Goal: Task Accomplishment & Management: Manage account settings

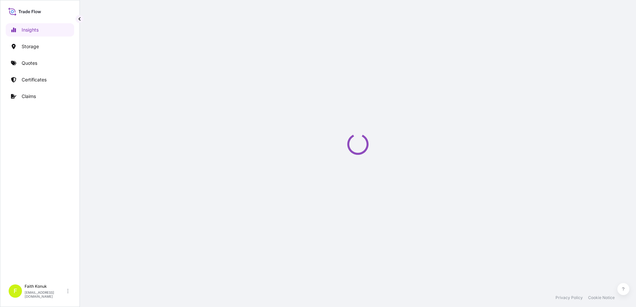
select select "2025"
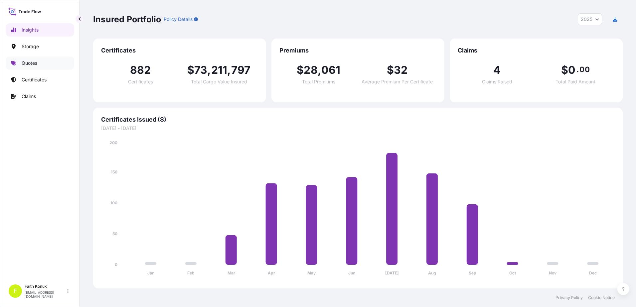
click at [37, 62] on p "Quotes" at bounding box center [30, 63] width 16 height 7
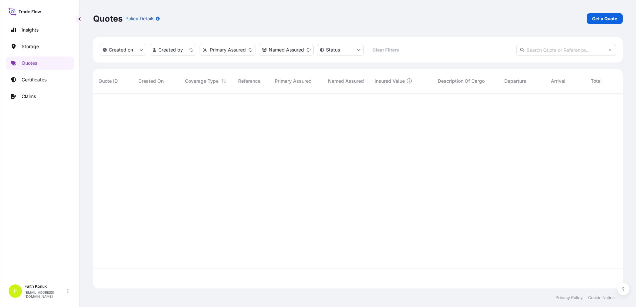
scroll to position [194, 524]
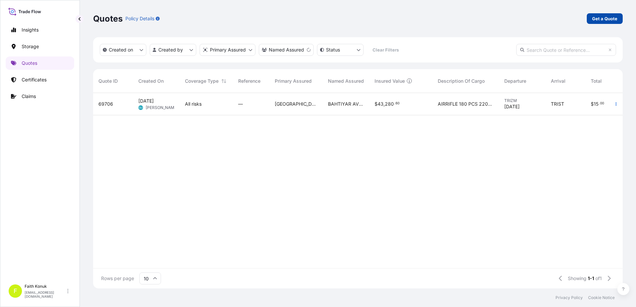
click at [608, 20] on p "Get a Quote" at bounding box center [604, 18] width 25 height 7
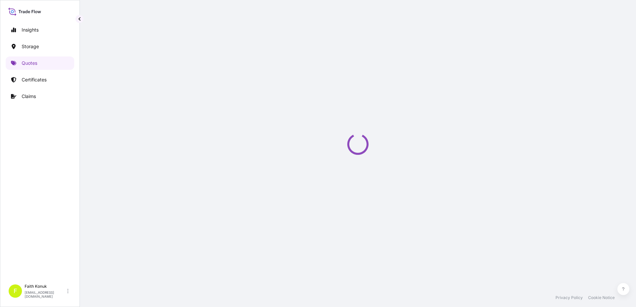
select select "Water"
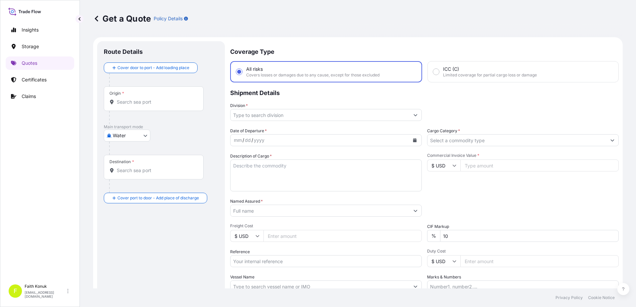
scroll to position [11, 0]
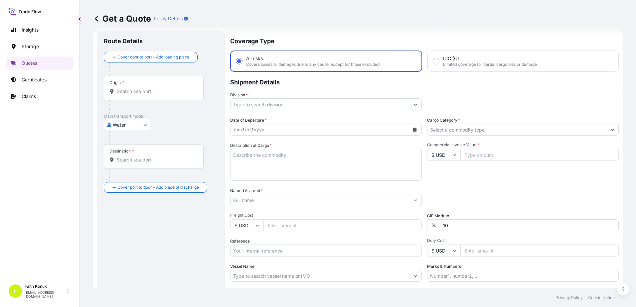
click at [132, 87] on div "Origin *" at bounding box center [154, 88] width 100 height 25
click at [132, 88] on input "Origin *" at bounding box center [156, 91] width 78 height 7
paste input "[GEOGRAPHIC_DATA]"
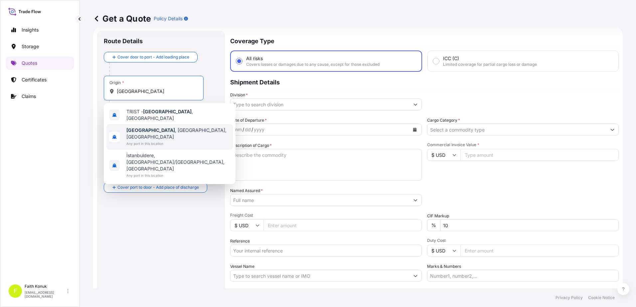
click at [163, 140] on span "Any port in this location" at bounding box center [178, 143] width 104 height 7
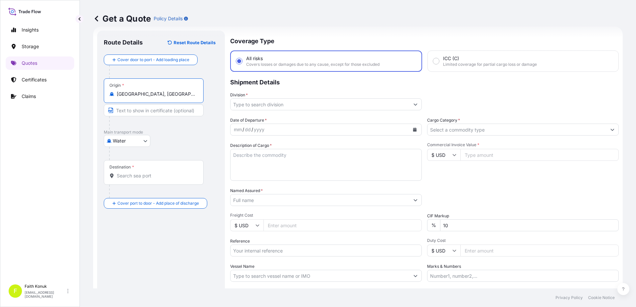
type input "[GEOGRAPHIC_DATA], [GEOGRAPHIC_DATA], [GEOGRAPHIC_DATA]"
drag, startPoint x: 176, startPoint y: 142, endPoint x: 92, endPoint y: 143, distance: 84.5
click at [177, 142] on div "Water Air Water Inland" at bounding box center [161, 141] width 114 height 12
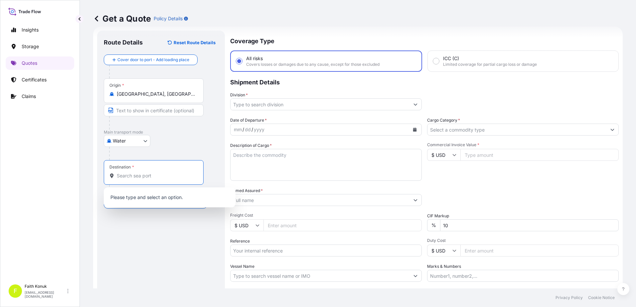
click at [161, 173] on input "Destination *" at bounding box center [156, 176] width 78 height 7
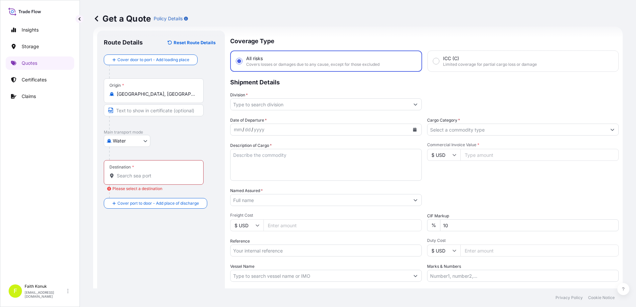
click at [142, 179] on input "Destination * Please select a destination" at bounding box center [156, 176] width 78 height 7
click at [150, 178] on input "Destination * Please select a destination" at bounding box center [156, 176] width 78 height 7
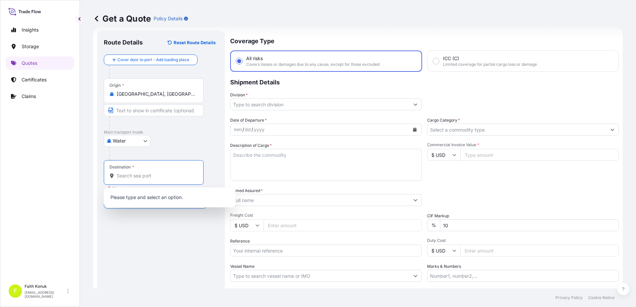
paste input "JEBEL ALI"
type input "J"
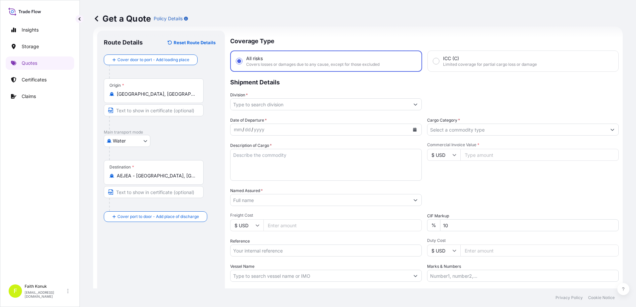
click at [128, 175] on input "AEJEA - [GEOGRAPHIC_DATA], [GEOGRAPHIC_DATA]" at bounding box center [156, 176] width 78 height 7
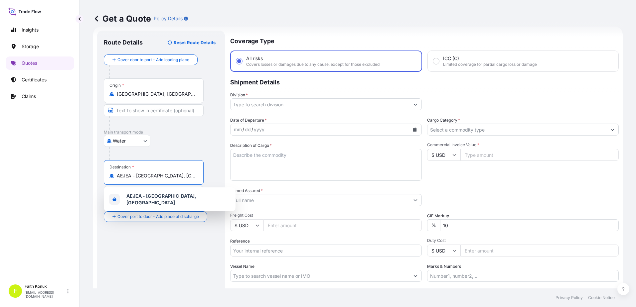
scroll to position [0, 9]
drag, startPoint x: 117, startPoint y: 176, endPoint x: 275, endPoint y: 176, distance: 158.6
click at [275, 176] on form "Route Details Reset Route Details Cover door to port - Add loading place Place …" at bounding box center [357, 181] width 529 height 309
paste input "UNITED ARAB EMIRATES"
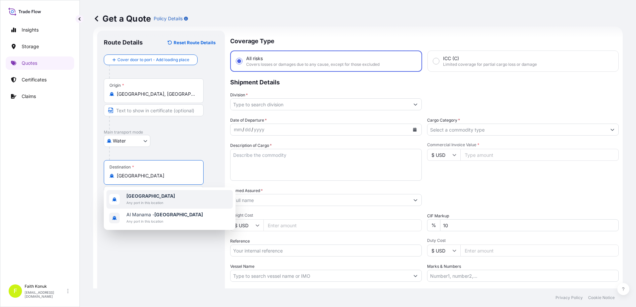
click at [151, 201] on span "Any port in this location" at bounding box center [150, 202] width 49 height 7
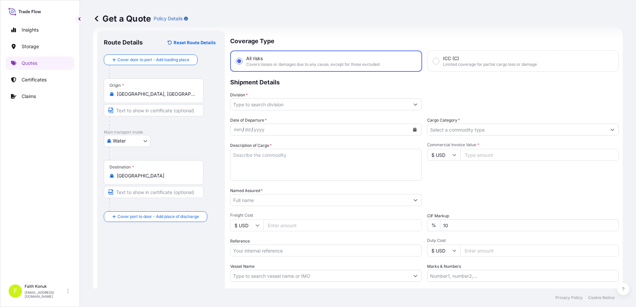
click at [176, 180] on div "Destination * United Arab Emirates" at bounding box center [154, 172] width 100 height 25
click at [176, 179] on input "United Arab Emirates" at bounding box center [156, 176] width 78 height 7
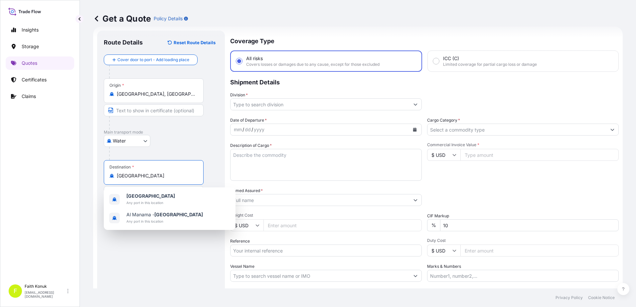
drag, startPoint x: 180, startPoint y: 176, endPoint x: 60, endPoint y: 172, distance: 120.1
click at [60, 172] on div "Insights Storage Quotes Certificates Claims F Faith Konuk fatih.konuk@psabdp.co…" at bounding box center [318, 153] width 636 height 307
paste input "JEBEL ALI"
click at [166, 195] on span "AEJEA - Jebel Ali , United Arab Emirates" at bounding box center [178, 199] width 104 height 13
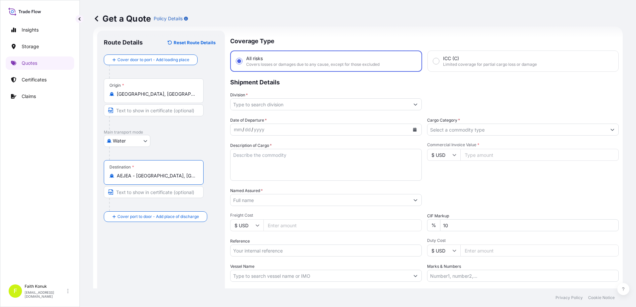
type input "AEJEA - Jebel Ali, United Arab Emirates"
click at [193, 143] on div "Water Air Water Inland" at bounding box center [161, 141] width 114 height 12
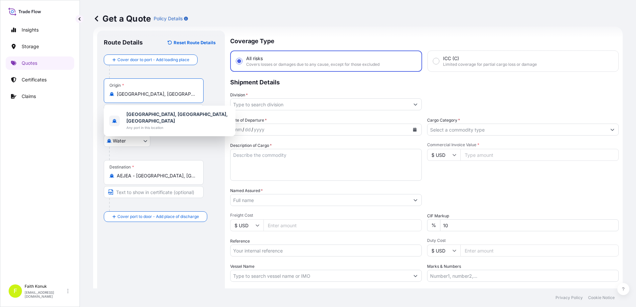
click at [177, 95] on input "Istanbul, İstanbul, Türkiye" at bounding box center [156, 94] width 78 height 7
drag, startPoint x: 182, startPoint y: 93, endPoint x: 52, endPoint y: 88, distance: 130.1
click at [47, 88] on div "Insights Storage Quotes Certificates Claims F Faith Konuk fatih.konuk@psabdp.co…" at bounding box center [318, 153] width 636 height 307
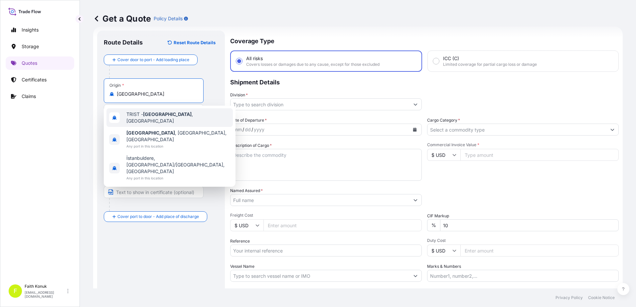
click at [198, 114] on div "TRIST - Istanbul , Turkey" at bounding box center [169, 117] width 126 height 19
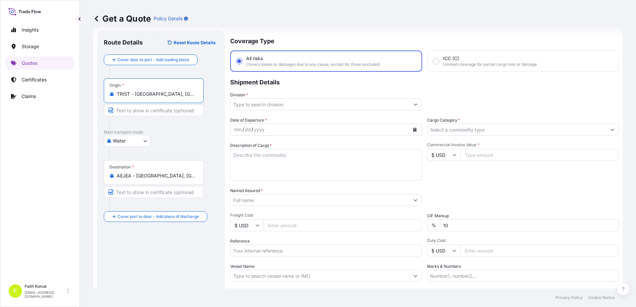
type input "TRIST - Istanbul, Turkey"
click at [192, 138] on div "Water Air Water Inland" at bounding box center [161, 141] width 114 height 12
click at [267, 105] on input "Division *" at bounding box center [319, 104] width 179 height 12
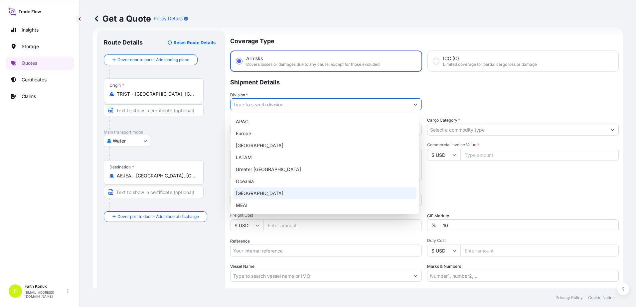
click at [252, 191] on div "Turkey" at bounding box center [324, 194] width 183 height 12
type input "Turkey"
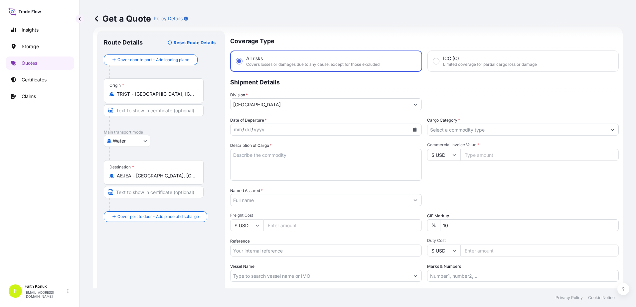
click at [287, 85] on p "Shipment Details" at bounding box center [424, 82] width 388 height 20
click at [414, 129] on icon "Calendar" at bounding box center [415, 130] width 4 height 4
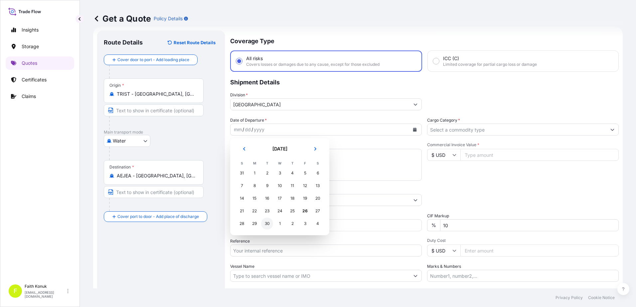
click at [263, 224] on div "30" at bounding box center [267, 224] width 12 height 12
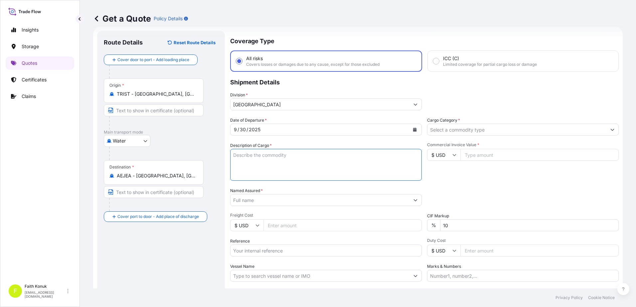
click at [273, 158] on textarea "Description of Cargo *" at bounding box center [326, 165] width 192 height 32
click at [260, 155] on textarea "Description of Cargo *" at bounding box center [326, 165] width 192 height 32
paste textarea "UNIGEAR ZS1 MV SWITCHGEAR AND ACCESSORIES LC NO: ILC250B003247 82 kap 47600 kg"
click at [238, 169] on textarea "UNIGEAR ZS1 MV SWITCHGEAR AND ACCESSORIES LC NO: ILC250B003247 82 kap 47600 kg" at bounding box center [326, 165] width 192 height 32
paste textarea "HLCUIZ1250928050 HLXU5660713 HLXU5654984 HLXU5608253 HLXU5641170 HLXU5645299"
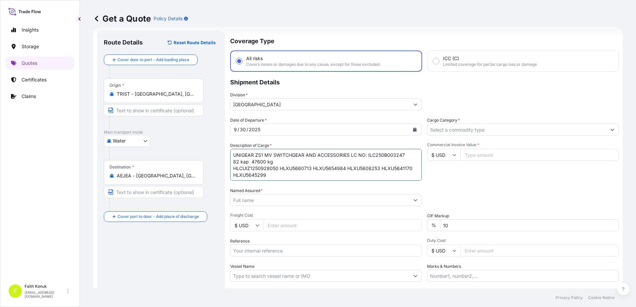
scroll to position [4, 0]
type textarea "UNIGEAR ZS1 MV SWITCHGEAR AND ACCESSORIES LC NO: ILC250B003247 82 kap 47600 kg …"
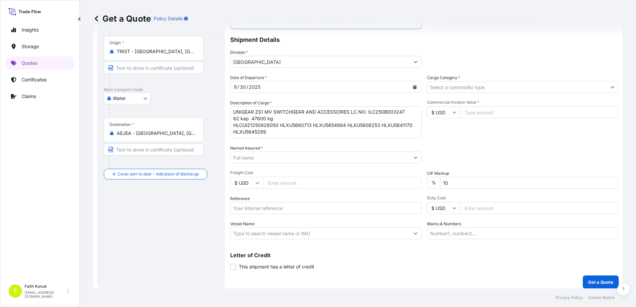
scroll to position [58, 0]
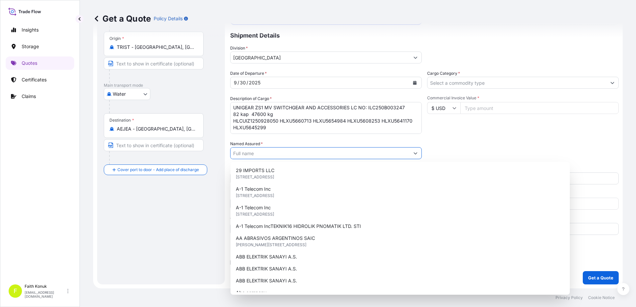
click at [260, 157] on input "Named Assured *" at bounding box center [319, 153] width 179 height 12
paste input "ABB ELEKTRIK SANAYI A.S."
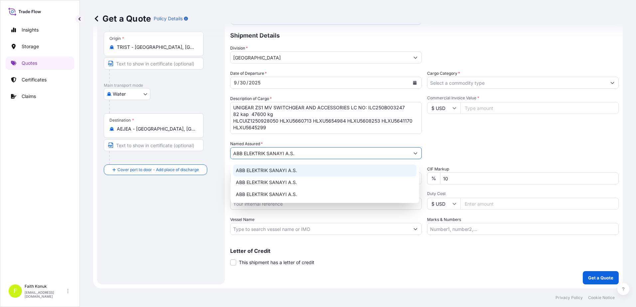
click at [263, 173] on span "ABB ELEKTRIK SANAYI A.S." at bounding box center [266, 170] width 61 height 7
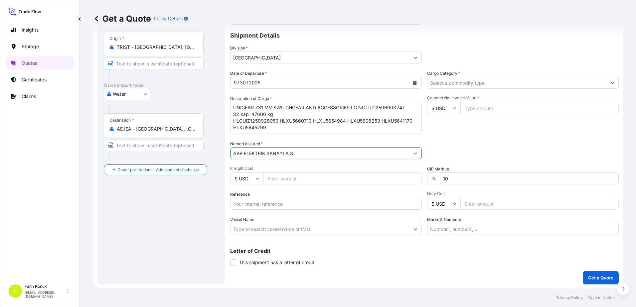
type input "ABB ELEKTRIK SANAYI A.S."
click at [265, 169] on span "Freight Cost" at bounding box center [326, 168] width 192 height 5
click at [265, 173] on input "Freight Cost" at bounding box center [342, 179] width 158 height 12
click at [257, 200] on input "Reference" at bounding box center [326, 204] width 192 height 12
paste input "2101782486"
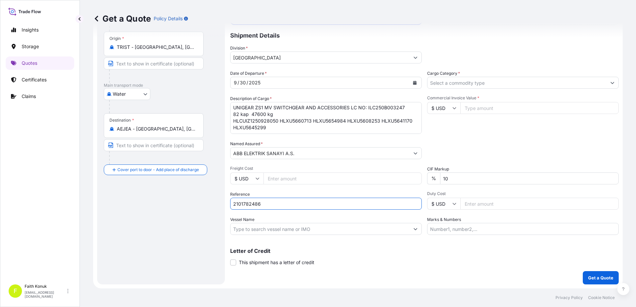
type input "2101782486"
click at [262, 191] on div "Date of Departure * 9 / 30 / 2025 Cargo Category * Description of Cargo * UNIGE…" at bounding box center [424, 152] width 388 height 165
click at [257, 229] on input "Vessel Name" at bounding box center [319, 229] width 179 height 12
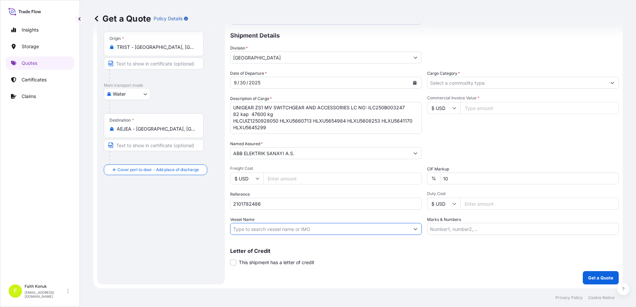
paste input "MAERSK ENSHI"
click at [289, 231] on input "MAERSK ENSHI" at bounding box center [319, 229] width 179 height 12
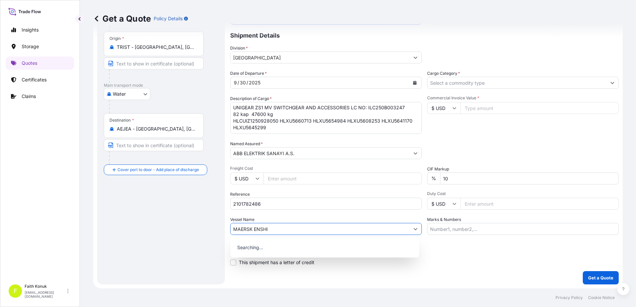
paste input "540E"
type input "MAERSK ENSHI 540E"
click at [290, 215] on div "Date of Departure * 9 / 30 / 2025 Cargo Category * Description of Cargo * UNIGE…" at bounding box center [424, 152] width 388 height 165
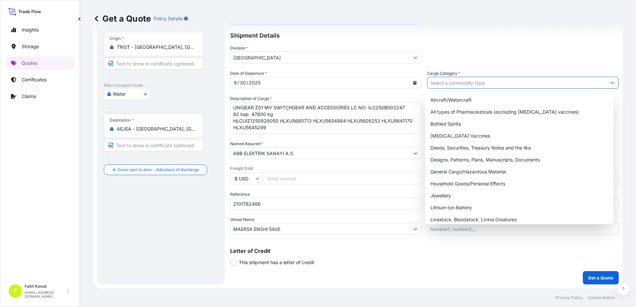
click at [444, 83] on input "Cargo Category *" at bounding box center [516, 83] width 179 height 12
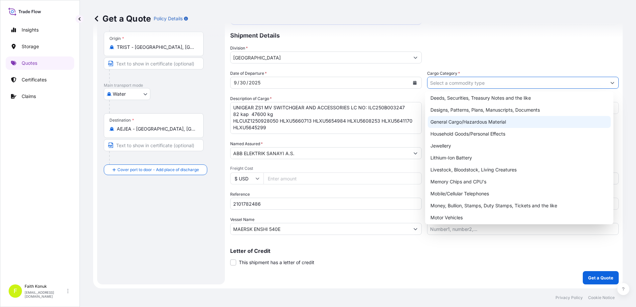
scroll to position [100, 0]
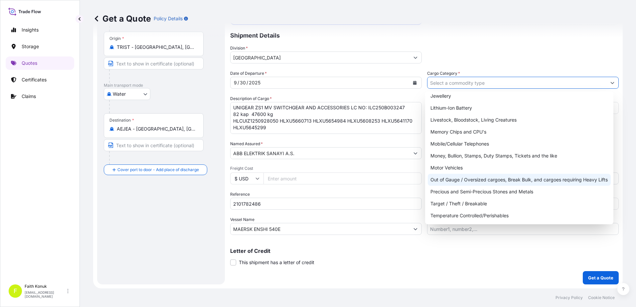
click at [484, 178] on div "Out of Gauge / Oversized cargoes, Break Bulk, and cargoes requiring Heavy Lifts" at bounding box center [519, 180] width 183 height 12
type input "Out of Gauge / Oversized cargoes, Break Bulk, and cargoes requiring Heavy Lifts"
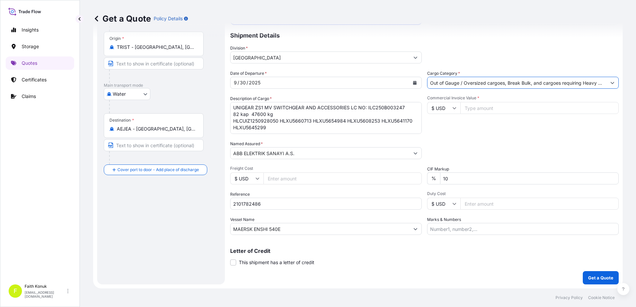
click at [475, 146] on div "Packing Category Type to search a container mode Please select a primary mode o…" at bounding box center [523, 150] width 192 height 19
click at [475, 107] on input "Commercial Invoice Value *" at bounding box center [539, 108] width 158 height 12
type input "1041525"
click at [480, 138] on div "Date of Departure * 9 / 30 / 2025 Cargo Category * Out of Gauge / Oversized car…" at bounding box center [424, 152] width 388 height 165
click at [281, 123] on textarea "UNIGEAR ZS1 MV SWITCHGEAR AND ACCESSORIES LC NO: ILC250B003247 82 kap 47600 kg …" at bounding box center [326, 118] width 192 height 32
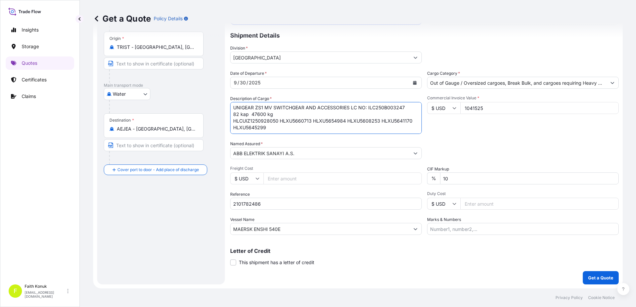
scroll to position [11, 0]
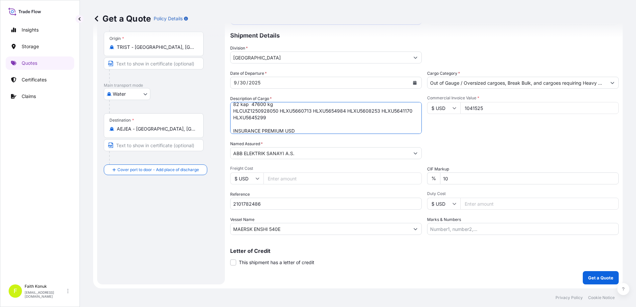
click at [303, 130] on textarea "UNIGEAR ZS1 MV SWITCHGEAR AND ACCESSORIES LC NO: ILC250B003247 82 kap 47600 kg …" at bounding box center [326, 118] width 192 height 32
type textarea "UNIGEAR ZS1 MV SWITCHGEAR AND ACCESSORIES LC NO: ILC250B003247 82 kap 47600 kg …"
click at [593, 278] on p "Get a Quote" at bounding box center [600, 278] width 25 height 7
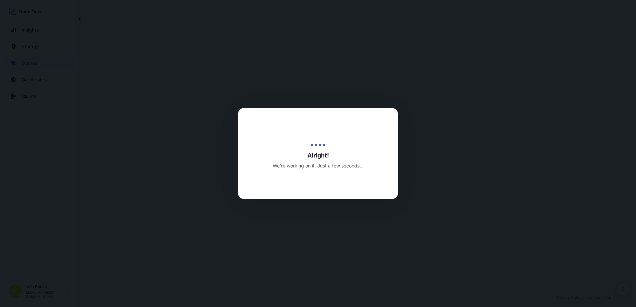
select select "Water"
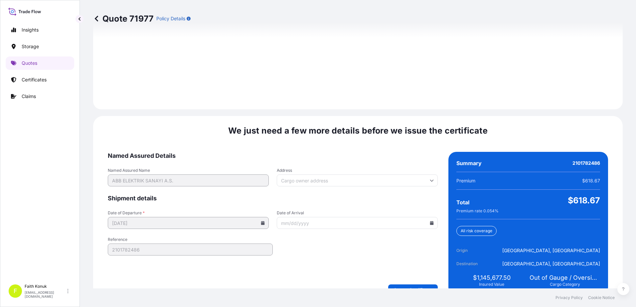
scroll to position [1004, 0]
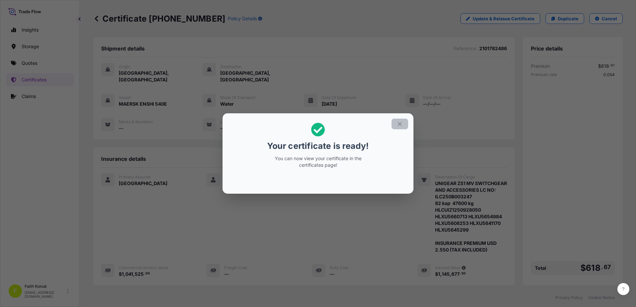
click at [399, 123] on icon "button" at bounding box center [400, 124] width 6 height 6
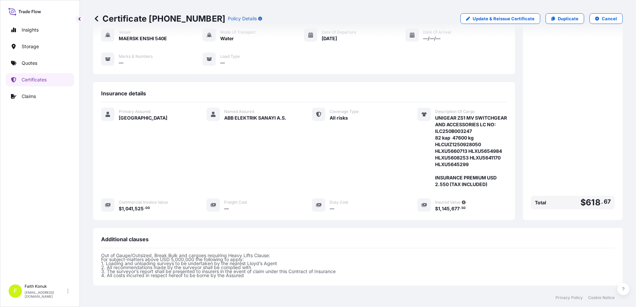
scroll to position [174, 0]
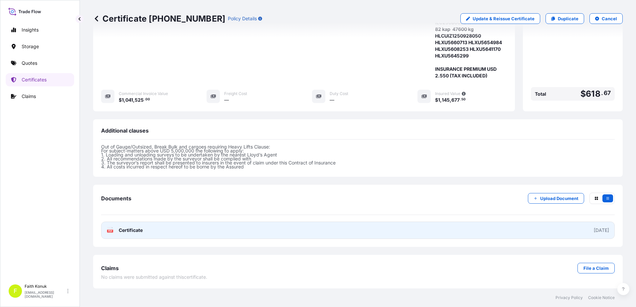
click at [118, 232] on div "PDF Certificate" at bounding box center [125, 230] width 36 height 7
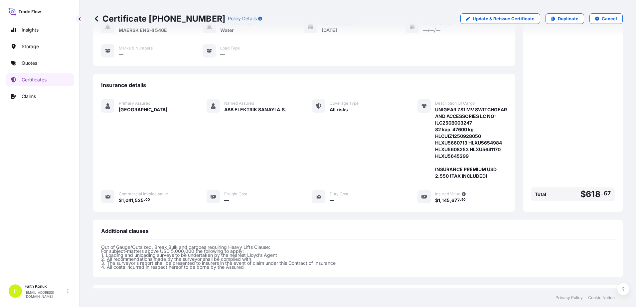
scroll to position [0, 0]
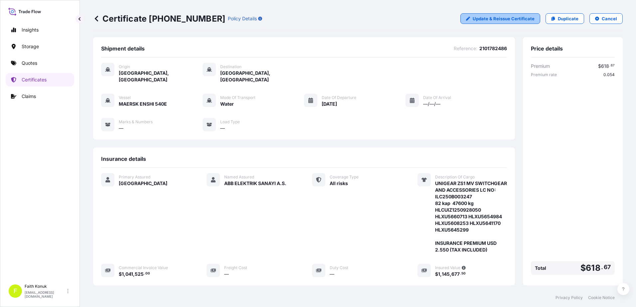
click at [504, 17] on p "Update & Reissue Certificate" at bounding box center [503, 18] width 62 height 7
select select "Water"
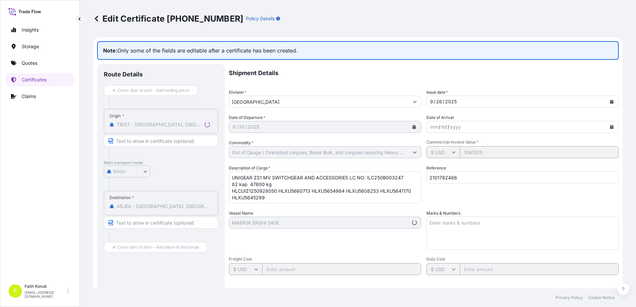
select select "31600"
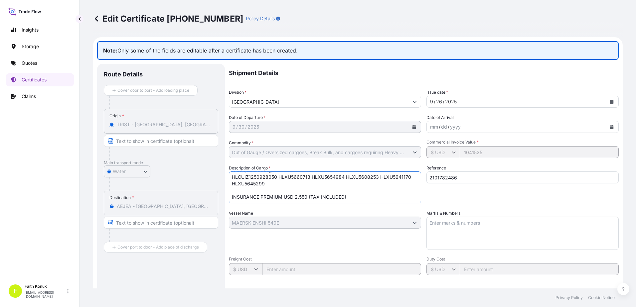
click at [301, 189] on textarea "UNIGEAR ZS1 MV SWITCHGEAR AND ACCESSORIES LC NO: ILC250B003247 82 kap 47600 kg …" at bounding box center [325, 188] width 192 height 32
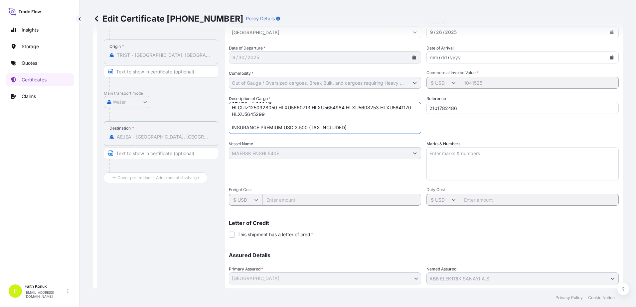
scroll to position [115, 0]
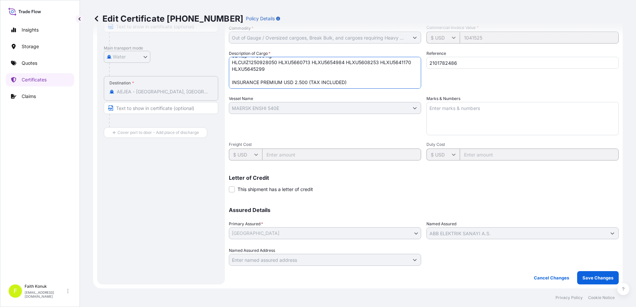
type textarea "UNIGEAR ZS1 MV SWITCHGEAR AND ACCESSORIES LC NO: ILC250B003247 82 kap 47600 kg …"
click at [590, 272] on button "Save Changes" at bounding box center [598, 277] width 42 height 13
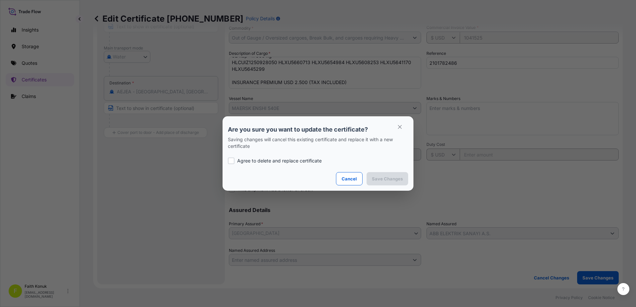
click at [242, 163] on p "Agree to delete and replace certificate" at bounding box center [279, 161] width 84 height 7
checkbox input "true"
click at [390, 177] on p "Save Changes" at bounding box center [387, 179] width 31 height 7
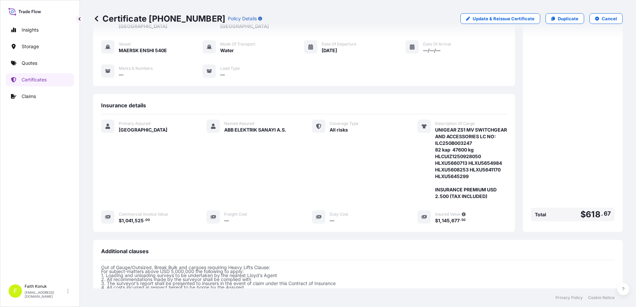
scroll to position [174, 0]
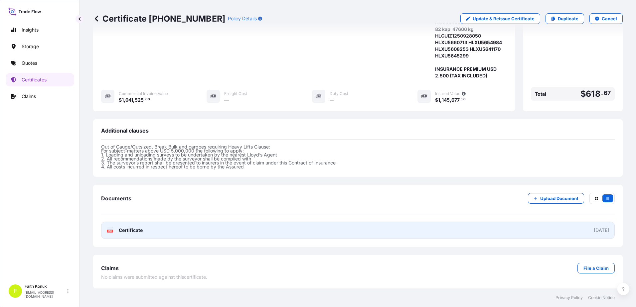
click at [116, 229] on div "PDF Certificate" at bounding box center [125, 230] width 36 height 7
